Goal: Information Seeking & Learning: Check status

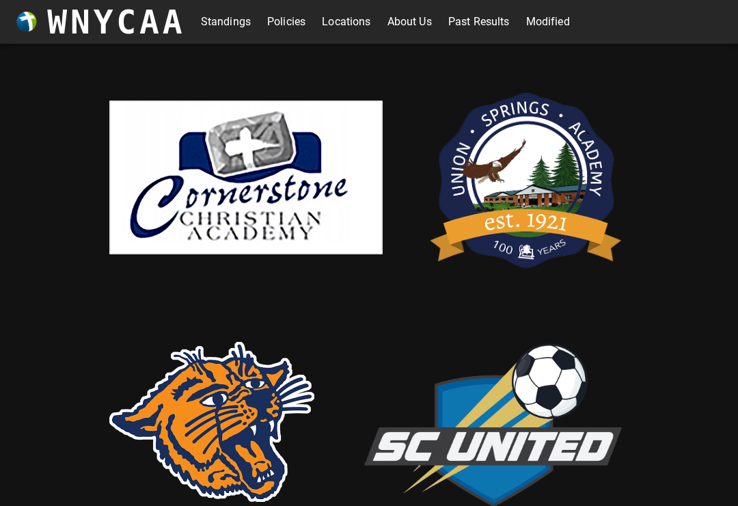
scroll to position [5, 0]
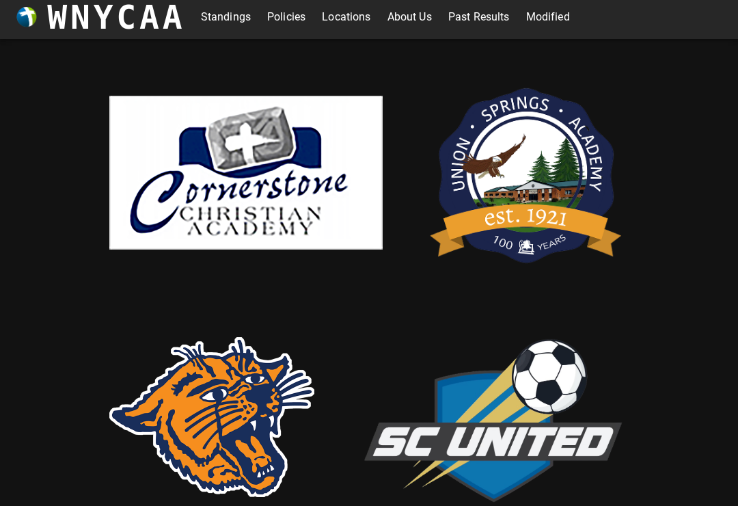
click at [283, 119] on img at bounding box center [245, 173] width 273 height 154
click at [210, 20] on link "Standings" at bounding box center [226, 17] width 50 height 22
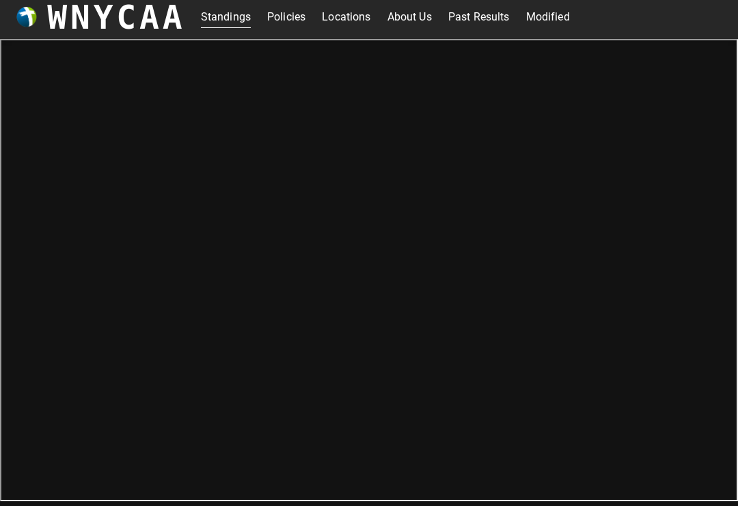
click at [563, 22] on link "Modified" at bounding box center [548, 17] width 44 height 22
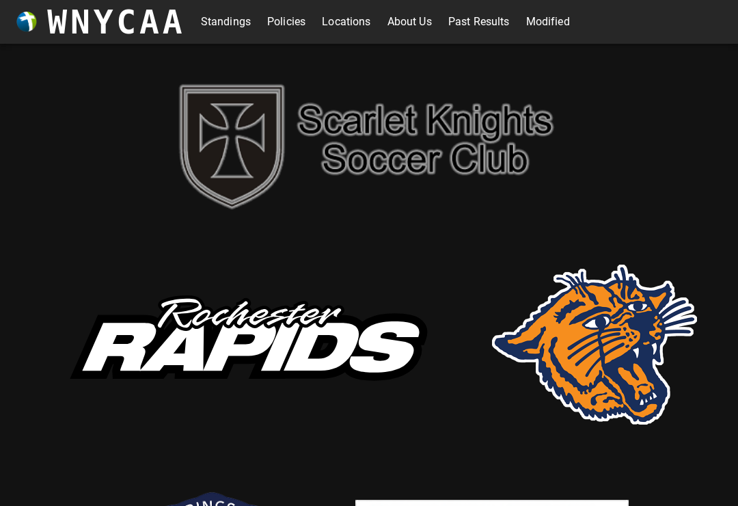
click at [296, 138] on img at bounding box center [369, 145] width 410 height 148
click at [219, 15] on link "Standings" at bounding box center [226, 22] width 50 height 22
